Goal: Task Accomplishment & Management: Use online tool/utility

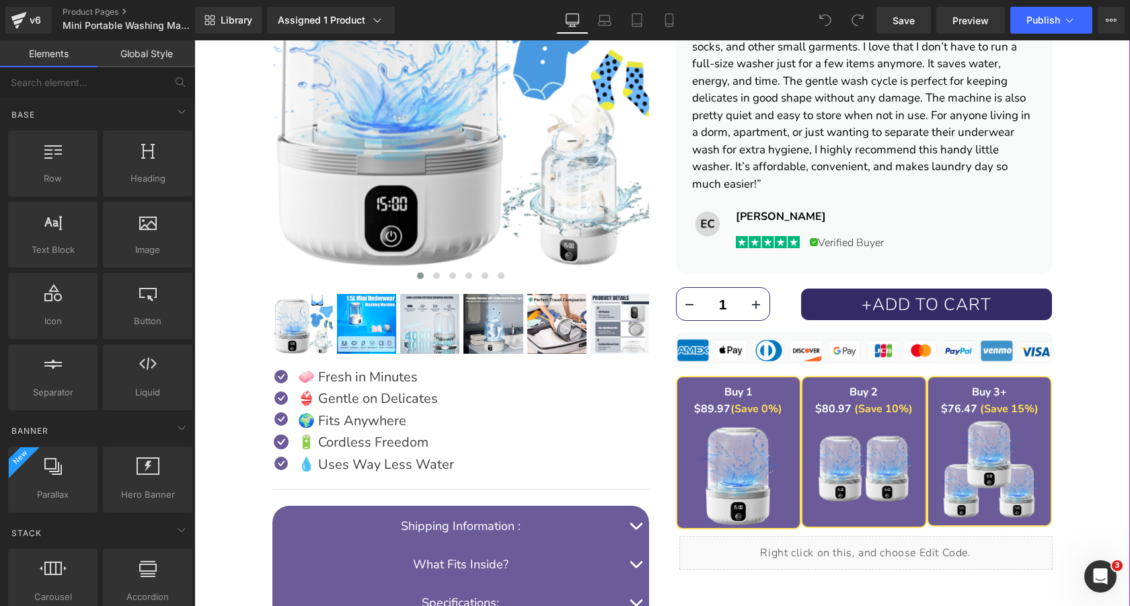
scroll to position [444, 0]
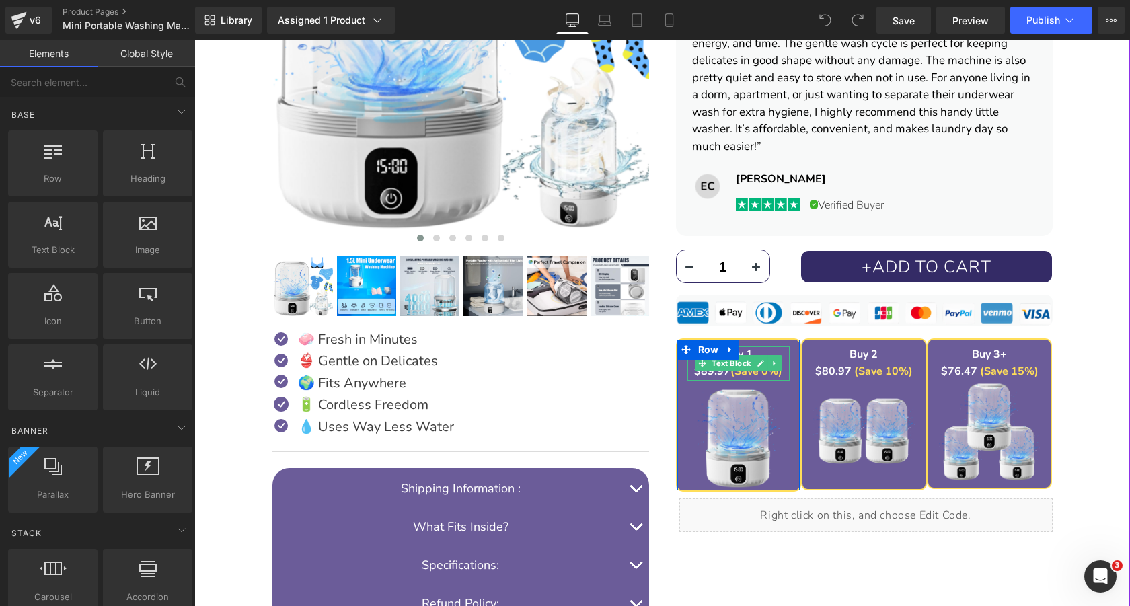
click at [760, 367] on link at bounding box center [761, 363] width 14 height 16
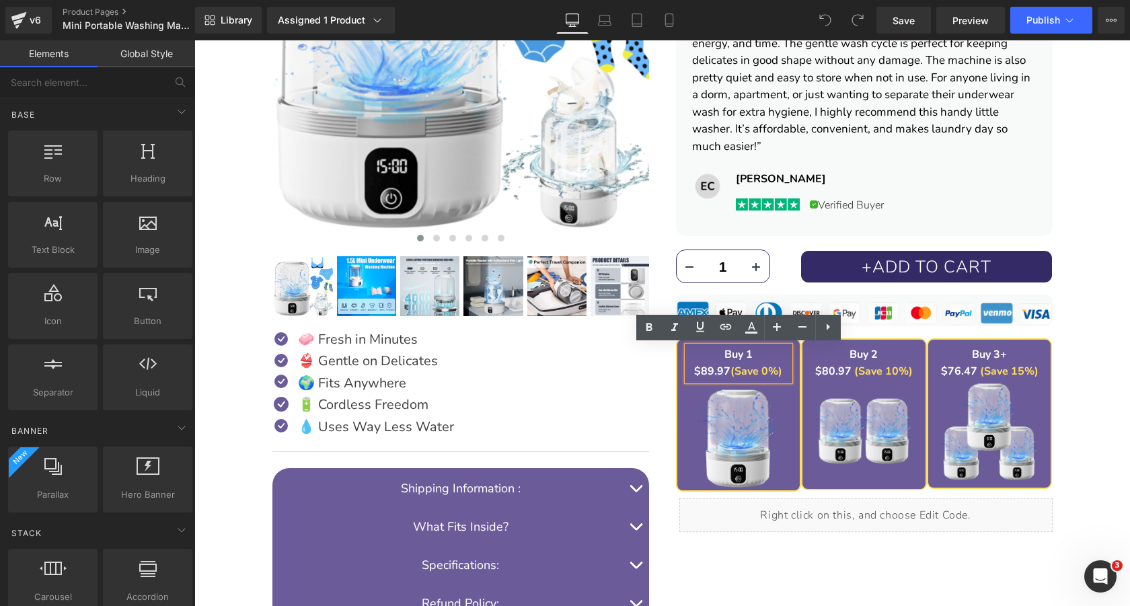
click at [710, 371] on strong "$89.97" at bounding box center [712, 371] width 36 height 15
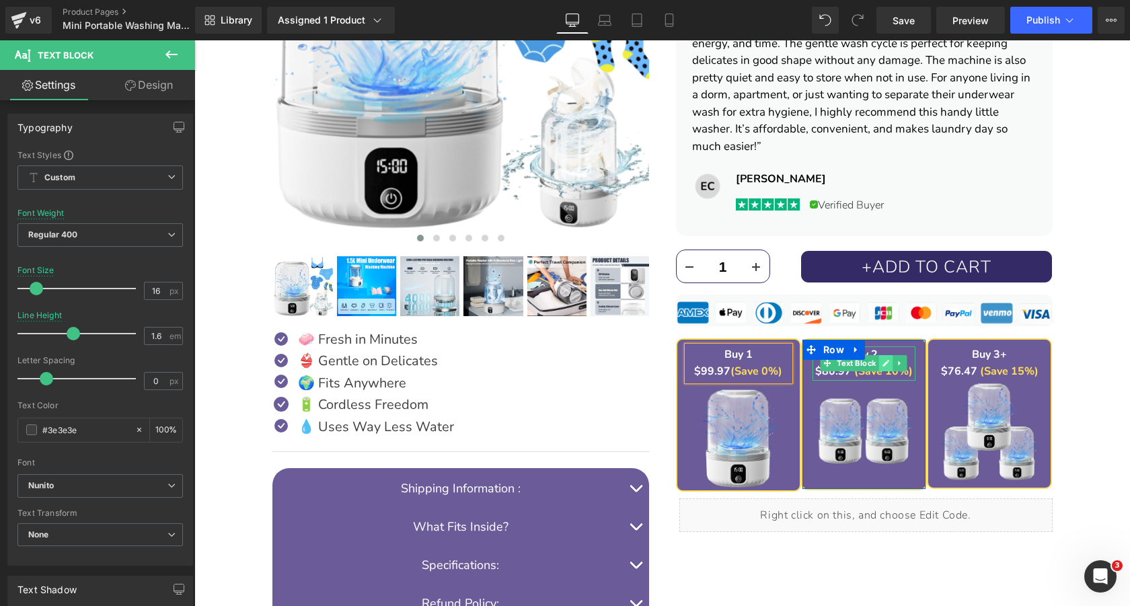
click at [883, 364] on icon at bounding box center [886, 363] width 7 height 8
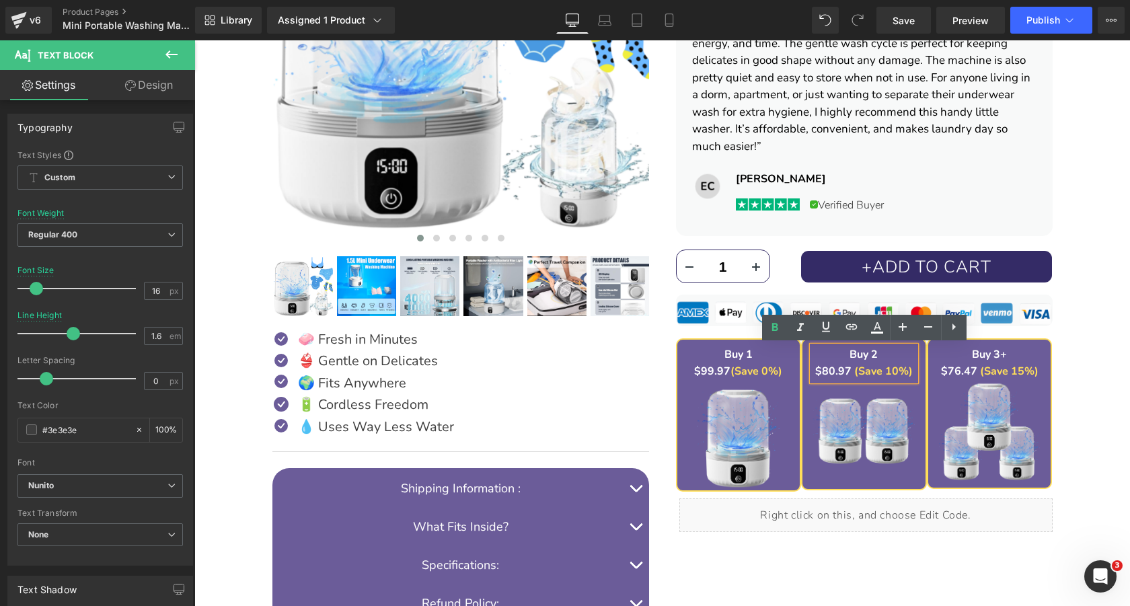
click at [834, 369] on font "$80.97" at bounding box center [833, 371] width 36 height 15
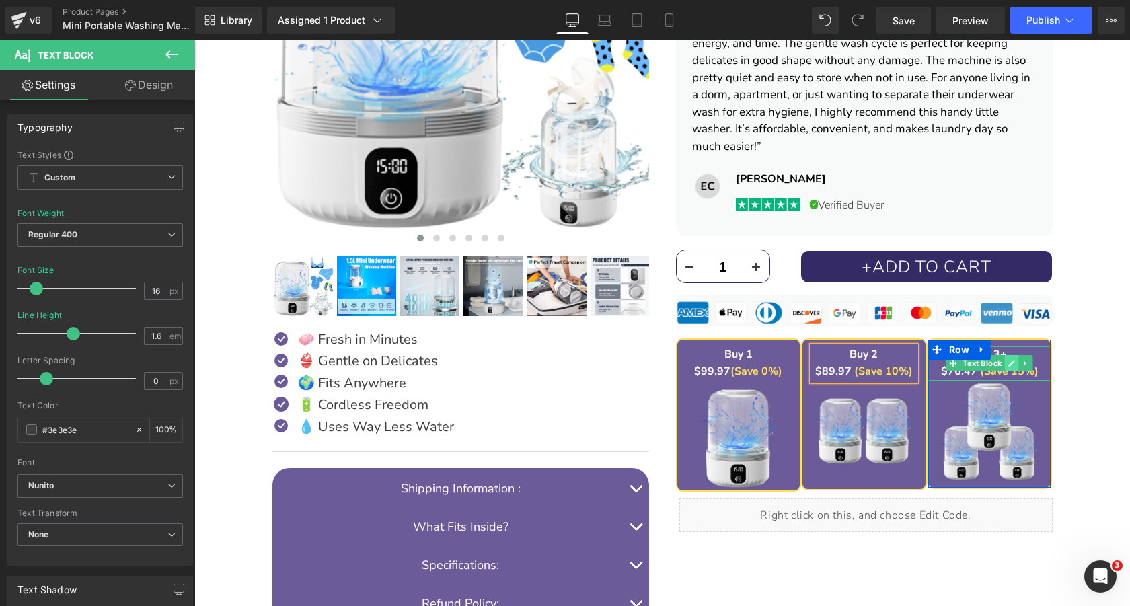
click at [1007, 363] on link at bounding box center [1012, 363] width 14 height 16
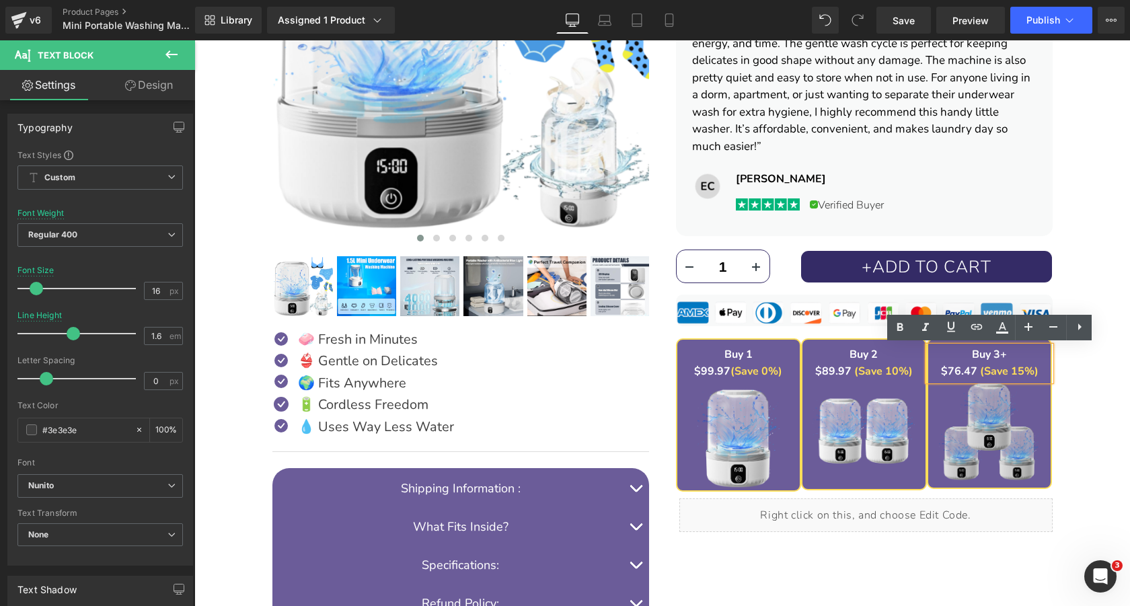
click at [960, 370] on strong "$76.47" at bounding box center [959, 371] width 36 height 15
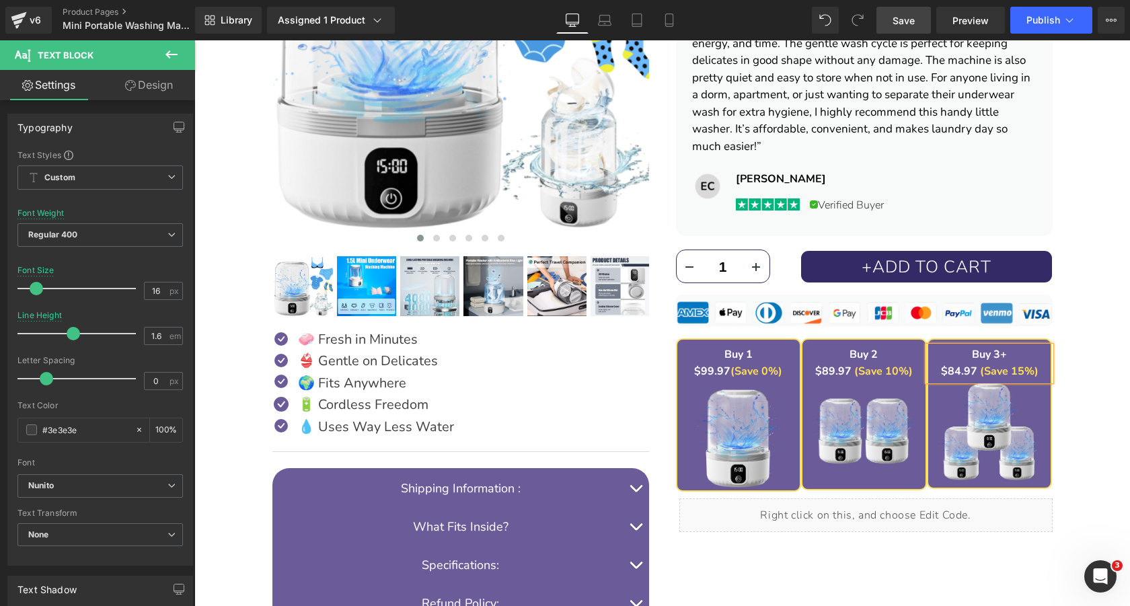
click at [901, 28] on link "Save" at bounding box center [904, 20] width 54 height 27
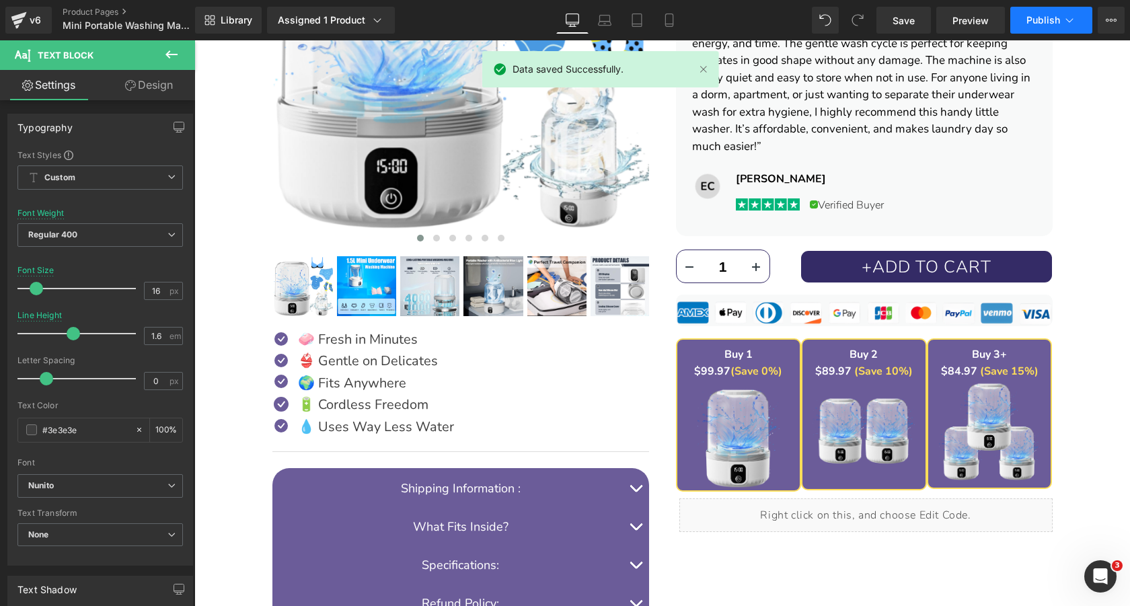
click at [1041, 22] on span "Publish" at bounding box center [1044, 20] width 34 height 11
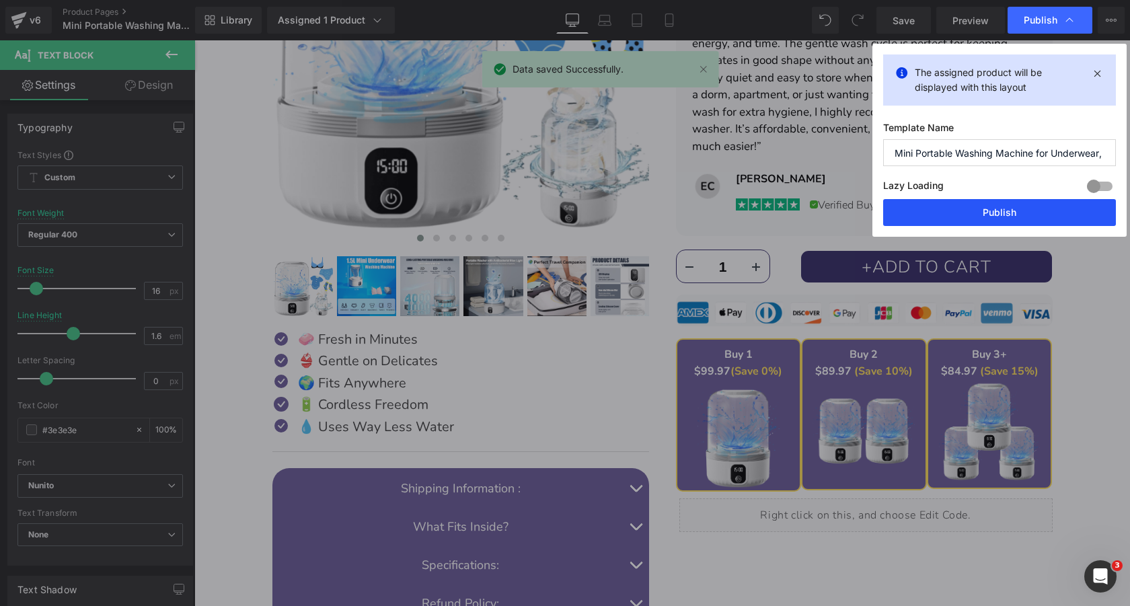
click at [982, 213] on button "Publish" at bounding box center [999, 212] width 233 height 27
